Goal: Contribute content

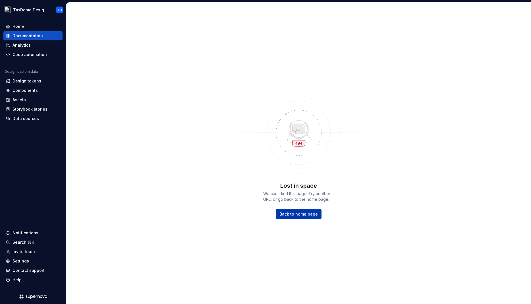
click at [301, 214] on span "Back to home page" at bounding box center [298, 214] width 38 height 6
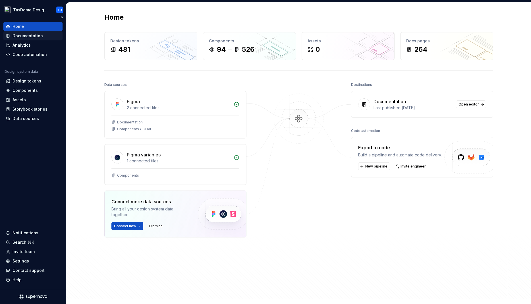
click at [20, 34] on div "Documentation" at bounding box center [27, 36] width 30 height 6
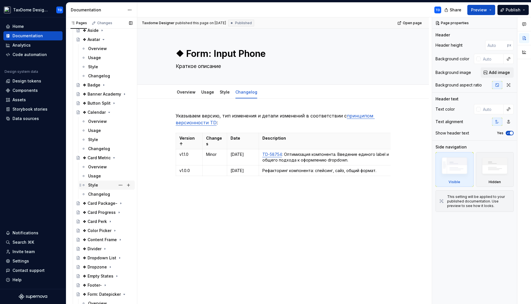
scroll to position [227, 0]
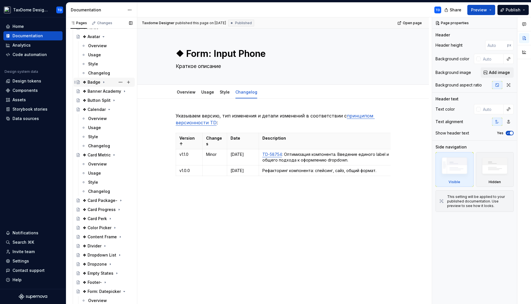
click at [101, 82] on icon "Page tree" at bounding box center [103, 82] width 5 height 5
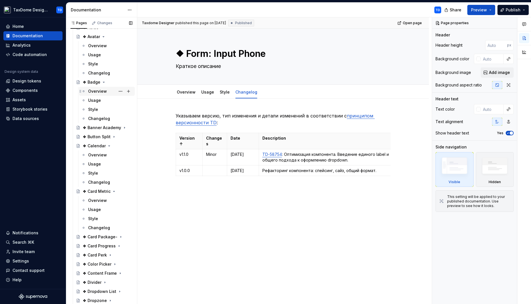
click at [102, 91] on div "Overview" at bounding box center [97, 91] width 19 height 6
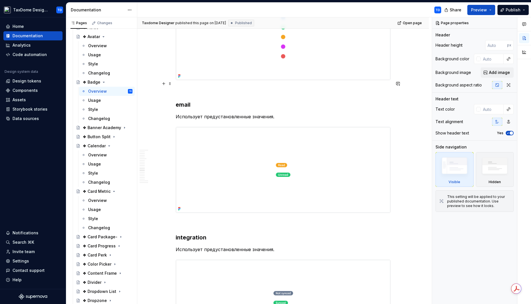
scroll to position [1939, 0]
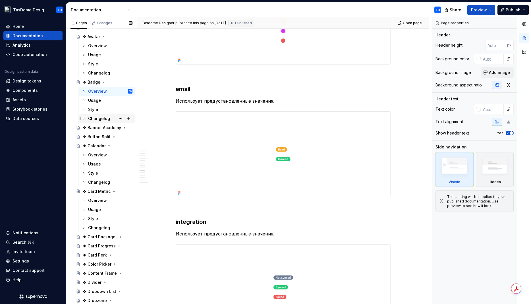
click at [99, 117] on div "Changelog" at bounding box center [99, 119] width 22 height 6
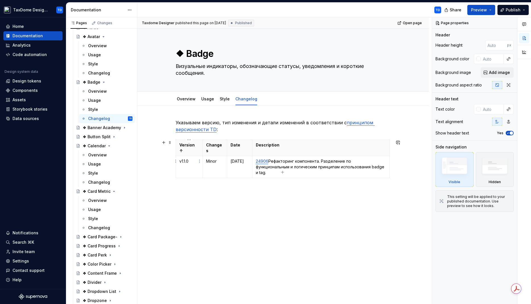
click at [175, 160] on html "TaxDome Design System TD Home Documentation Analytics Code automation Design sy…" at bounding box center [265, 152] width 531 height 304
type textarea "*"
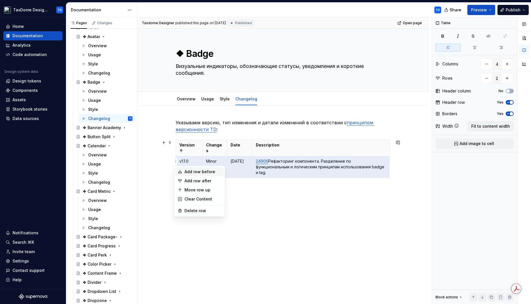
click at [191, 171] on div "Add row before" at bounding box center [202, 172] width 37 height 6
type input "3"
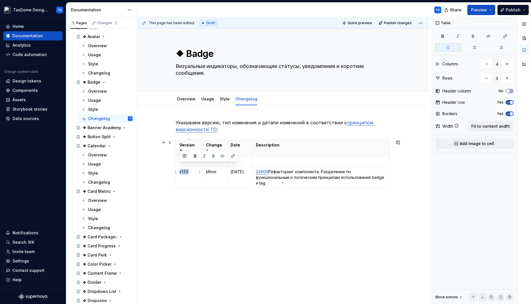
drag, startPoint x: 193, startPoint y: 165, endPoint x: 180, endPoint y: 162, distance: 12.9
click at [178, 166] on td "v1.1.0" at bounding box center [189, 177] width 27 height 22
copy p "v1.1.0"
click at [178, 156] on td at bounding box center [189, 161] width 27 height 11
paste div
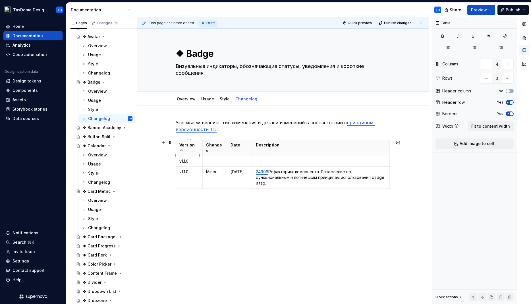
click at [185, 158] on p "v1.1.0" at bounding box center [189, 161] width 20 height 6
drag, startPoint x: 218, startPoint y: 164, endPoint x: 207, endPoint y: 163, distance: 10.3
click at [207, 169] on p "Minor" at bounding box center [214, 172] width 17 height 6
copy p "Minor"
click at [205, 156] on td at bounding box center [214, 161] width 24 height 11
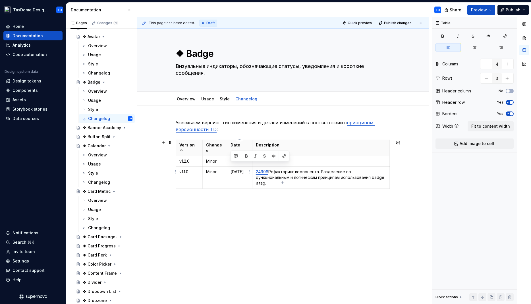
drag, startPoint x: 244, startPoint y: 165, endPoint x: 228, endPoint y: 163, distance: 15.4
click at [228, 166] on td "[DATE]" at bounding box center [239, 177] width 25 height 22
copy p "[DATE]"
click at [229, 156] on td at bounding box center [239, 161] width 25 height 11
drag, startPoint x: 252, startPoint y: 151, endPoint x: 260, endPoint y: 151, distance: 8.2
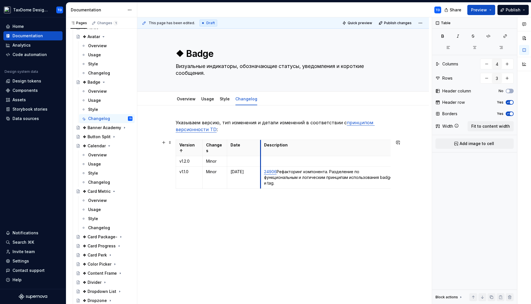
click at [260, 156] on td at bounding box center [328, 161] width 137 height 11
click at [243, 169] on p "[DATE]" at bounding box center [243, 172] width 26 height 6
drag, startPoint x: 241, startPoint y: 166, endPoint x: 247, endPoint y: 169, distance: 6.2
click at [241, 169] on p "[DATE]" at bounding box center [243, 172] width 26 height 6
drag, startPoint x: 252, startPoint y: 164, endPoint x: 230, endPoint y: 164, distance: 21.6
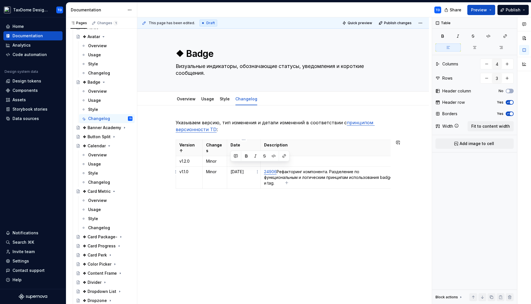
click at [230, 169] on p "[DATE]" at bounding box center [243, 172] width 26 height 6
copy p "[DATE]"
click at [229, 156] on td at bounding box center [244, 161] width 34 height 11
click at [234, 158] on p "[DATE]" at bounding box center [243, 161] width 26 height 6
click at [267, 158] on p at bounding box center [329, 161] width 130 height 6
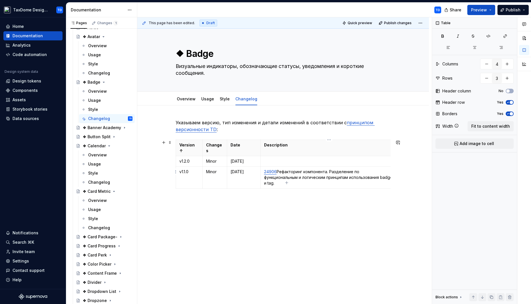
click at [263, 166] on td "24906 Рефакторинг компонента. Разделение по функциональным и логическим принцип…" at bounding box center [328, 177] width 137 height 22
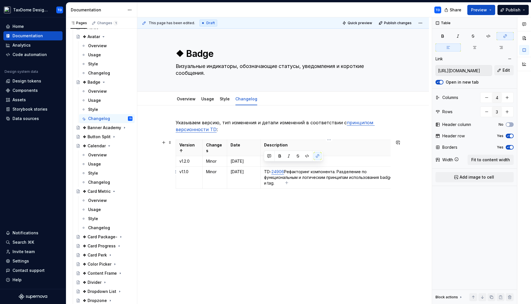
drag, startPoint x: 280, startPoint y: 179, endPoint x: 264, endPoint y: 164, distance: 21.7
click at [264, 169] on p "TD- 24906 Рефакторинг компонента. Разделение по функциональным и логическим при…" at bounding box center [329, 177] width 130 height 17
copy p "TD- 24906 Рефакторинг компонента. Разделение по функциональным и логическим при…"
click at [262, 156] on td at bounding box center [328, 161] width 137 height 11
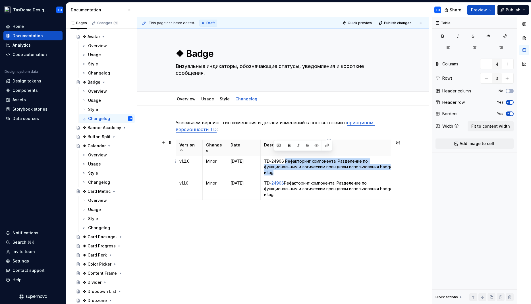
drag, startPoint x: 284, startPoint y: 156, endPoint x: 273, endPoint y: 166, distance: 14.9
click at [273, 166] on p "TD-24906 Рефакторинг компонента. Разделение по функциональным и логическим прин…" at bounding box center [329, 166] width 130 height 17
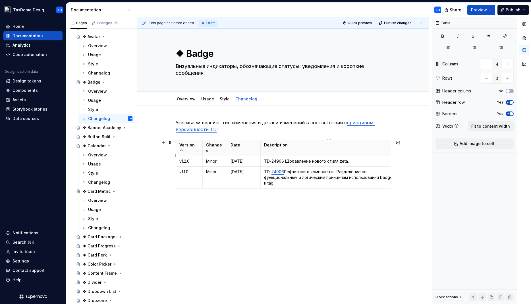
click at [286, 158] on p "TD-24906 lДобавление нового стиля zeta." at bounding box center [329, 161] width 130 height 6
drag, startPoint x: 282, startPoint y: 156, endPoint x: 271, endPoint y: 154, distance: 11.7
click at [271, 158] on p "TD-24906 Добавление нового стиля zeta." at bounding box center [329, 161] width 130 height 6
click at [220, 99] on link "Style" at bounding box center [225, 98] width 10 height 5
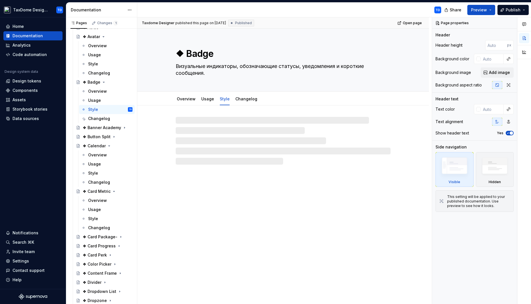
type textarea "*"
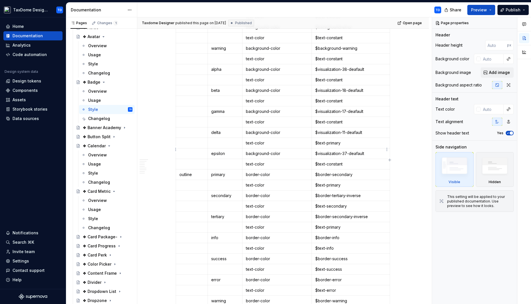
scroll to position [687, 0]
click at [175, 165] on html "TaxDome Design System TD Home Documentation Analytics Code automation Design sy…" at bounding box center [265, 152] width 531 height 304
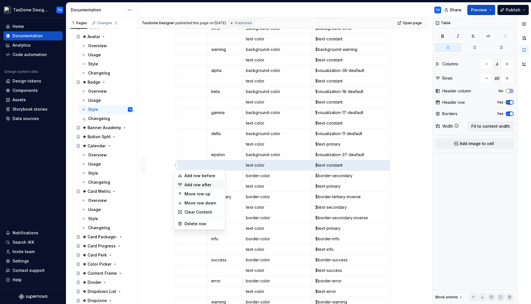
click at [188, 183] on div "Add row after" at bounding box center [202, 185] width 37 height 6
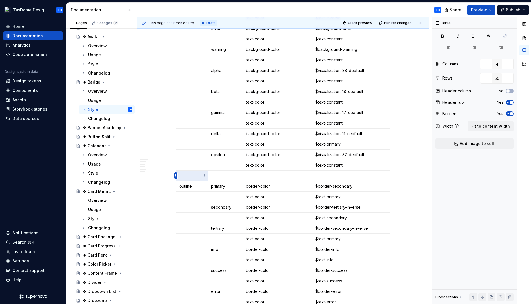
click at [176, 176] on html "TaxDome Design System TD Home Documentation Analytics Code automation Design sy…" at bounding box center [265, 152] width 531 height 304
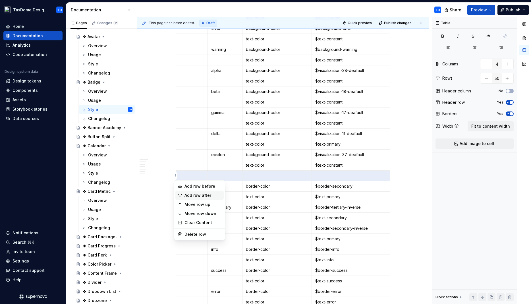
drag, startPoint x: 191, startPoint y: 193, endPoint x: 197, endPoint y: 193, distance: 6.3
click at [191, 193] on div "Add row after" at bounding box center [202, 195] width 37 height 6
type input "51"
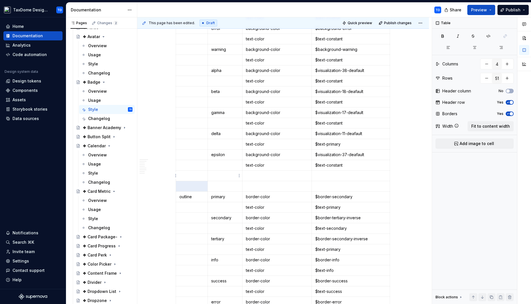
click at [212, 178] on p at bounding box center [225, 176] width 28 height 6
drag, startPoint x: 282, startPoint y: 154, endPoint x: 243, endPoint y: 155, distance: 38.7
click at [243, 155] on td "background-color" at bounding box center [277, 154] width 70 height 11
copy p "background-color"
click at [259, 176] on p at bounding box center [277, 176] width 62 height 6
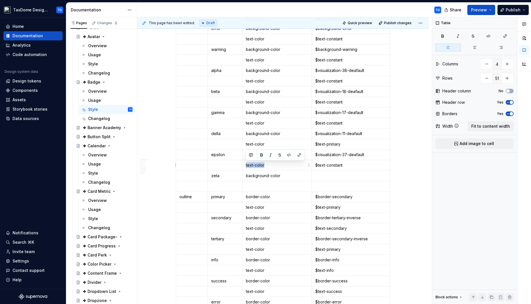
drag, startPoint x: 267, startPoint y: 166, endPoint x: 245, endPoint y: 164, distance: 22.5
click at [245, 164] on td "text-color" at bounding box center [277, 165] width 70 height 11
copy p "text-color"
click at [254, 191] on td "border-color" at bounding box center [277, 196] width 70 height 11
click at [254, 186] on p at bounding box center [277, 186] width 62 height 6
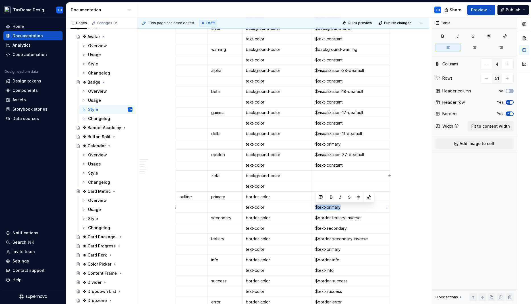
drag, startPoint x: 344, startPoint y: 206, endPoint x: 313, endPoint y: 207, distance: 31.5
click at [313, 207] on td "$text-primary" at bounding box center [351, 207] width 78 height 11
copy p "$text-primary"
click at [319, 184] on p at bounding box center [350, 186] width 71 height 6
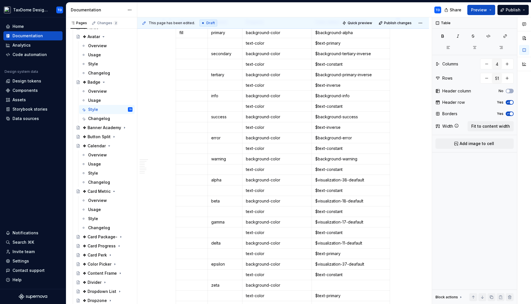
scroll to position [574, 0]
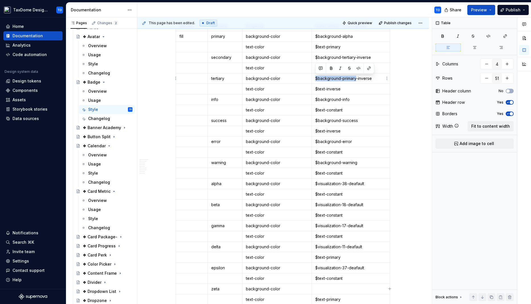
drag, startPoint x: 357, startPoint y: 78, endPoint x: 315, endPoint y: 78, distance: 41.5
click at [315, 78] on p "$background-primary-inverse" at bounding box center [350, 79] width 71 height 6
copy p "$background-primary"
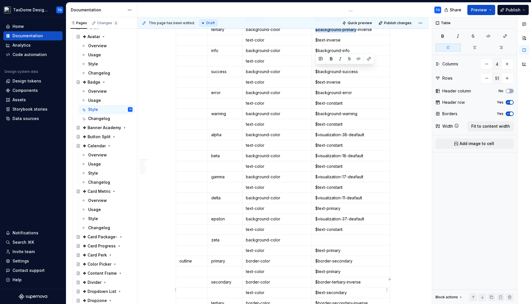
scroll to position [660, 0]
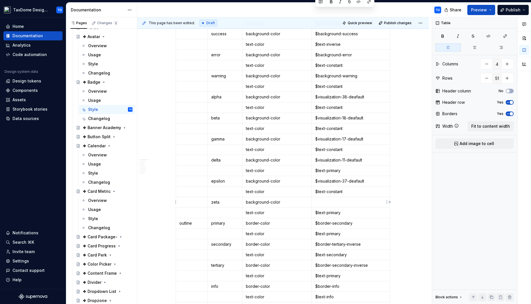
click at [323, 199] on p at bounding box center [350, 202] width 71 height 6
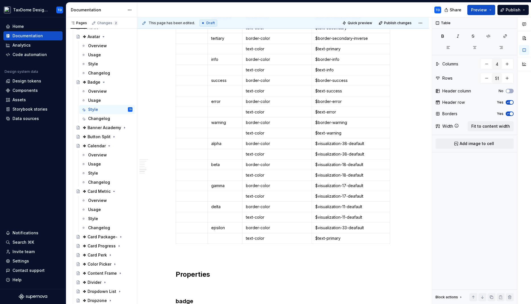
scroll to position [886, 0]
click at [176, 240] on body "TaxDome Design System TD Home Documentation Analytics Code automation Design sy…" at bounding box center [265, 152] width 531 height 304
click at [175, 240] on html "TaxDome Design System TD Home Documentation Analytics Code automation Design sy…" at bounding box center [265, 152] width 531 height 304
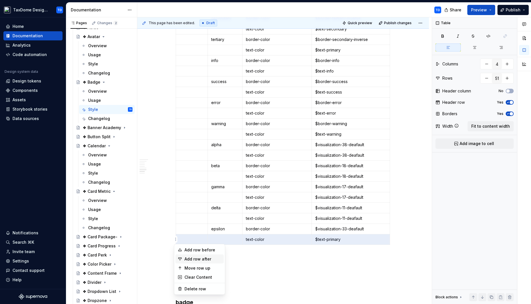
drag, startPoint x: 187, startPoint y: 259, endPoint x: 184, endPoint y: 255, distance: 4.6
click at [187, 259] on div "Add row after" at bounding box center [202, 259] width 37 height 6
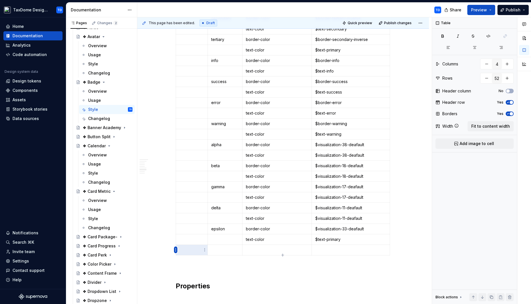
click at [175, 250] on html "TaxDome Design System TD Home Documentation Analytics Code automation Design sy…" at bounding box center [265, 152] width 531 height 304
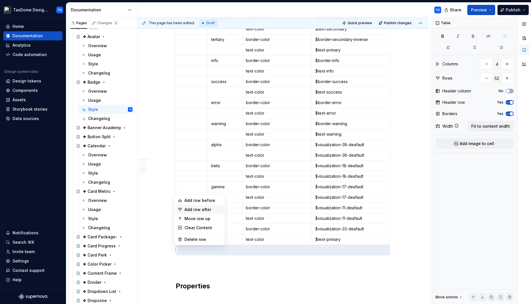
click at [187, 209] on div "Add row after" at bounding box center [202, 210] width 37 height 6
type input "53"
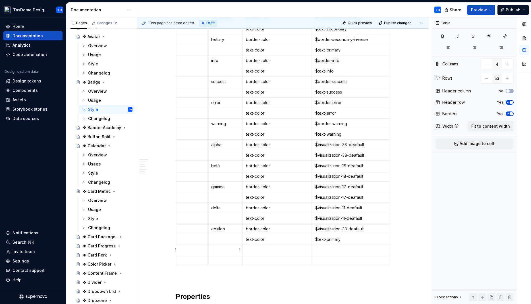
click at [221, 253] on td at bounding box center [224, 249] width 35 height 11
drag, startPoint x: 270, startPoint y: 230, endPoint x: 245, endPoint y: 229, distance: 25.6
click at [245, 229] on td "border-color" at bounding box center [277, 228] width 70 height 11
copy p "border-color"
click at [252, 248] on p at bounding box center [277, 250] width 62 height 6
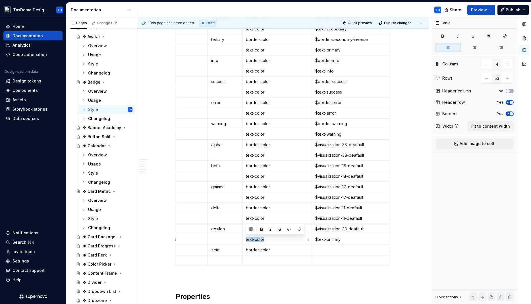
drag, startPoint x: 265, startPoint y: 237, endPoint x: 247, endPoint y: 243, distance: 18.9
click at [245, 238] on td "text-color" at bounding box center [277, 239] width 70 height 11
drag, startPoint x: 252, startPoint y: 258, endPoint x: 261, endPoint y: 257, distance: 9.2
click at [252, 258] on p at bounding box center [277, 260] width 62 height 6
drag, startPoint x: 342, startPoint y: 241, endPoint x: 316, endPoint y: 240, distance: 26.5
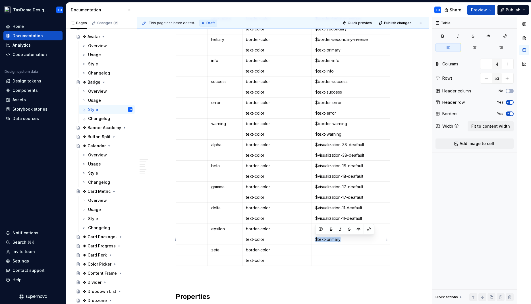
click at [316, 240] on p "$text-primary" at bounding box center [350, 239] width 71 height 6
click at [319, 259] on p at bounding box center [350, 260] width 71 height 6
drag, startPoint x: 346, startPoint y: 122, endPoint x: 314, endPoint y: 122, distance: 31.8
click at [314, 122] on td "$border-warning" at bounding box center [351, 123] width 78 height 11
drag, startPoint x: 320, startPoint y: 250, endPoint x: 337, endPoint y: 250, distance: 17.6
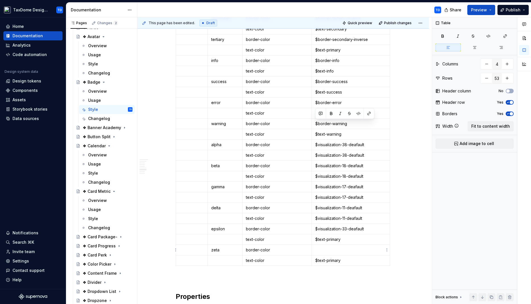
click at [320, 250] on p at bounding box center [350, 250] width 71 height 6
drag, startPoint x: 348, startPoint y: 251, endPoint x: 332, endPoint y: 249, distance: 15.5
click at [332, 249] on p "$border-warning" at bounding box center [350, 250] width 71 height 6
click at [520, 10] on button "Publish" at bounding box center [512, 10] width 31 height 10
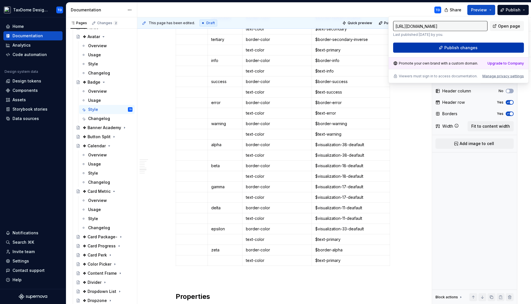
click at [477, 49] on button "Publish changes" at bounding box center [458, 48] width 131 height 10
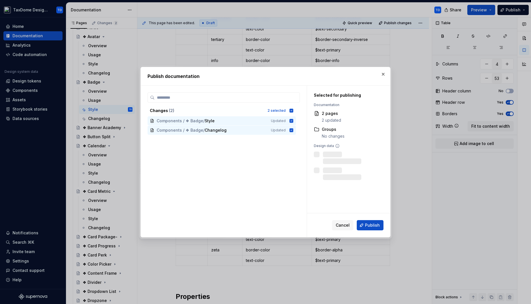
click at [376, 223] on span "Publish" at bounding box center [372, 225] width 15 height 6
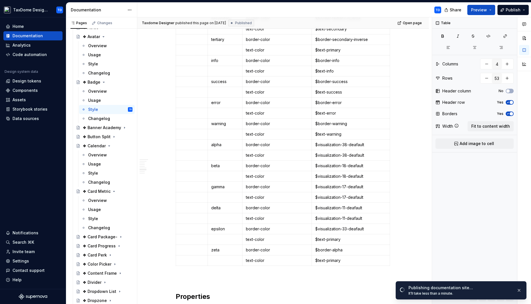
type textarea "*"
